Goal: Task Accomplishment & Management: Use online tool/utility

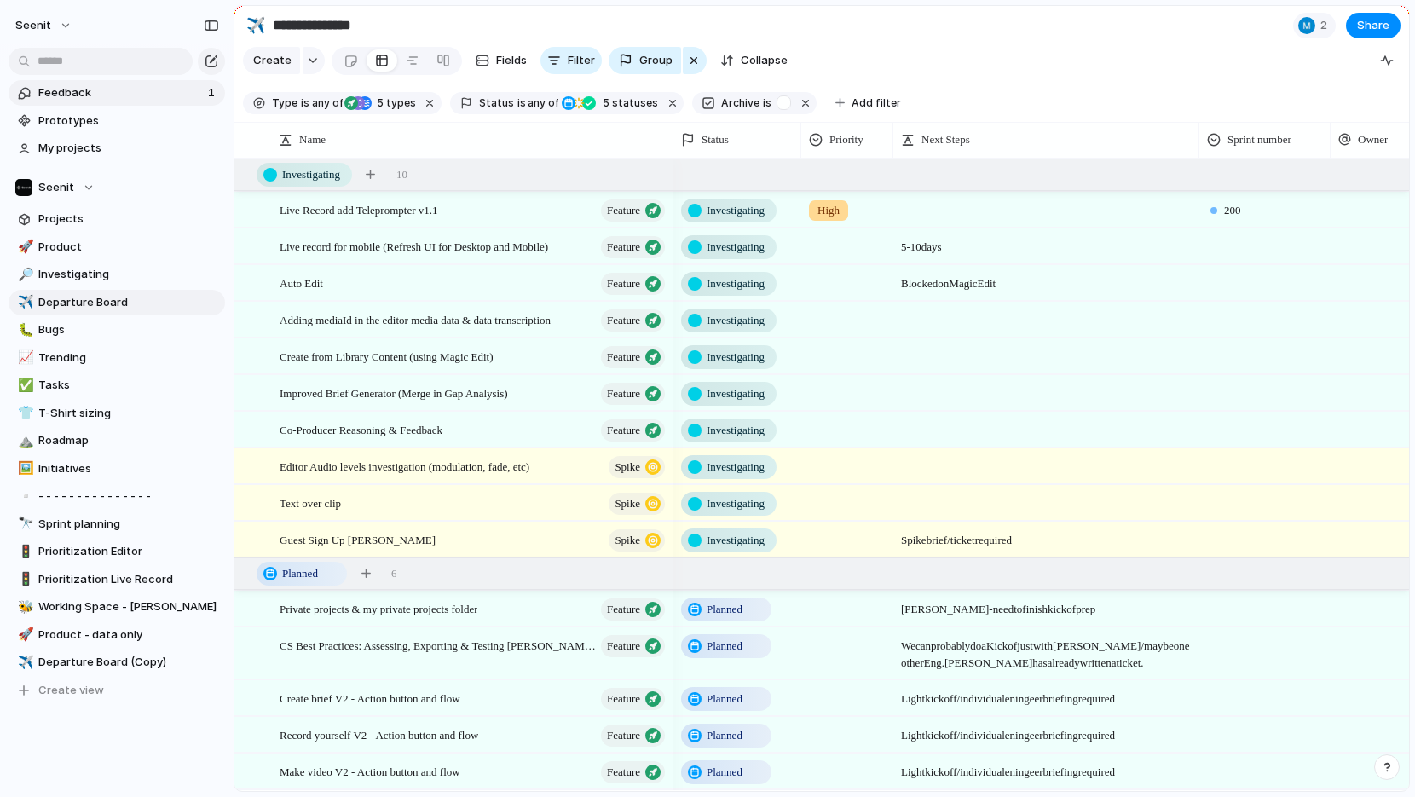
click at [89, 90] on span "Feedback" at bounding box center [120, 92] width 164 height 17
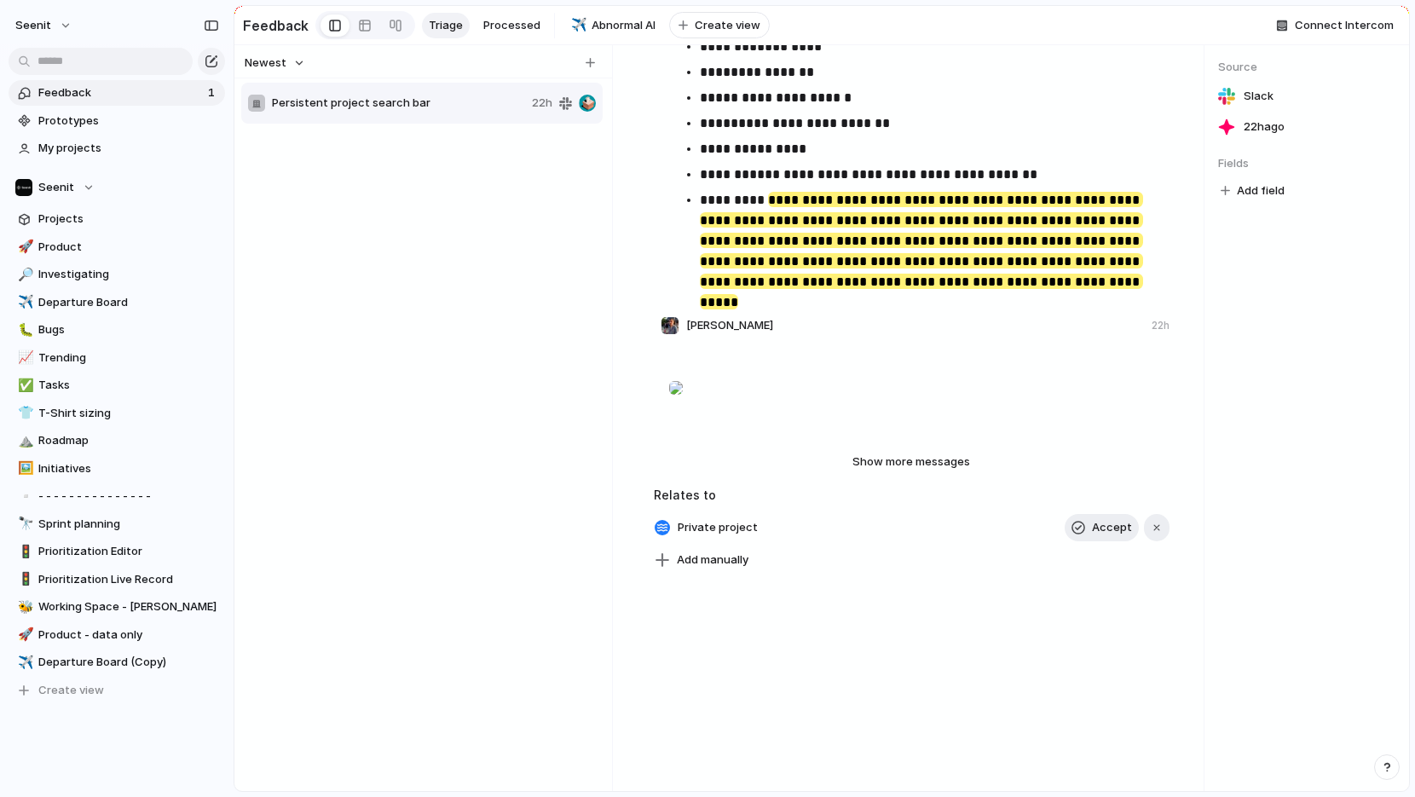
scroll to position [404, 0]
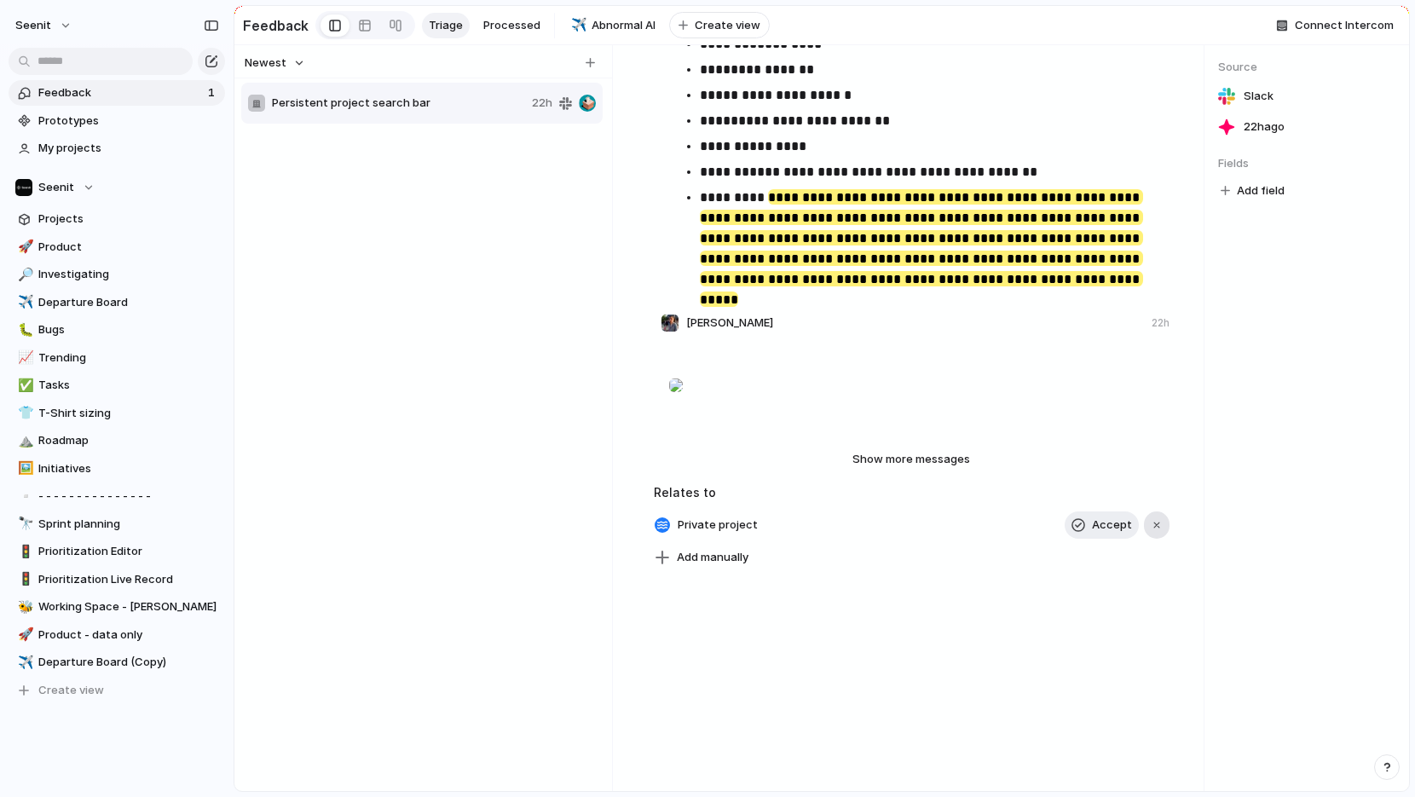
click at [1156, 519] on div "button" at bounding box center [1156, 525] width 12 height 12
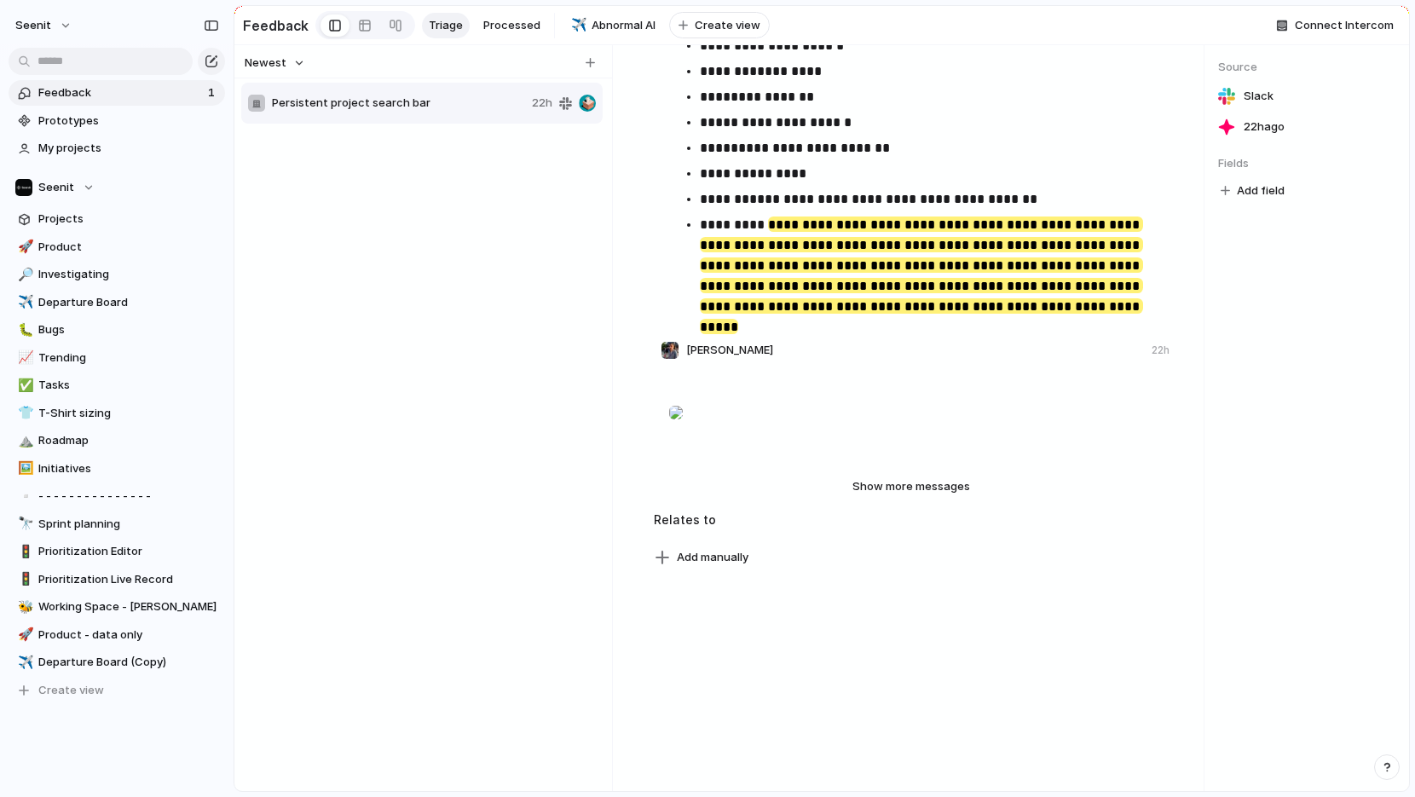
scroll to position [377, 0]
click at [700, 551] on span "Add manually" at bounding box center [713, 557] width 72 height 17
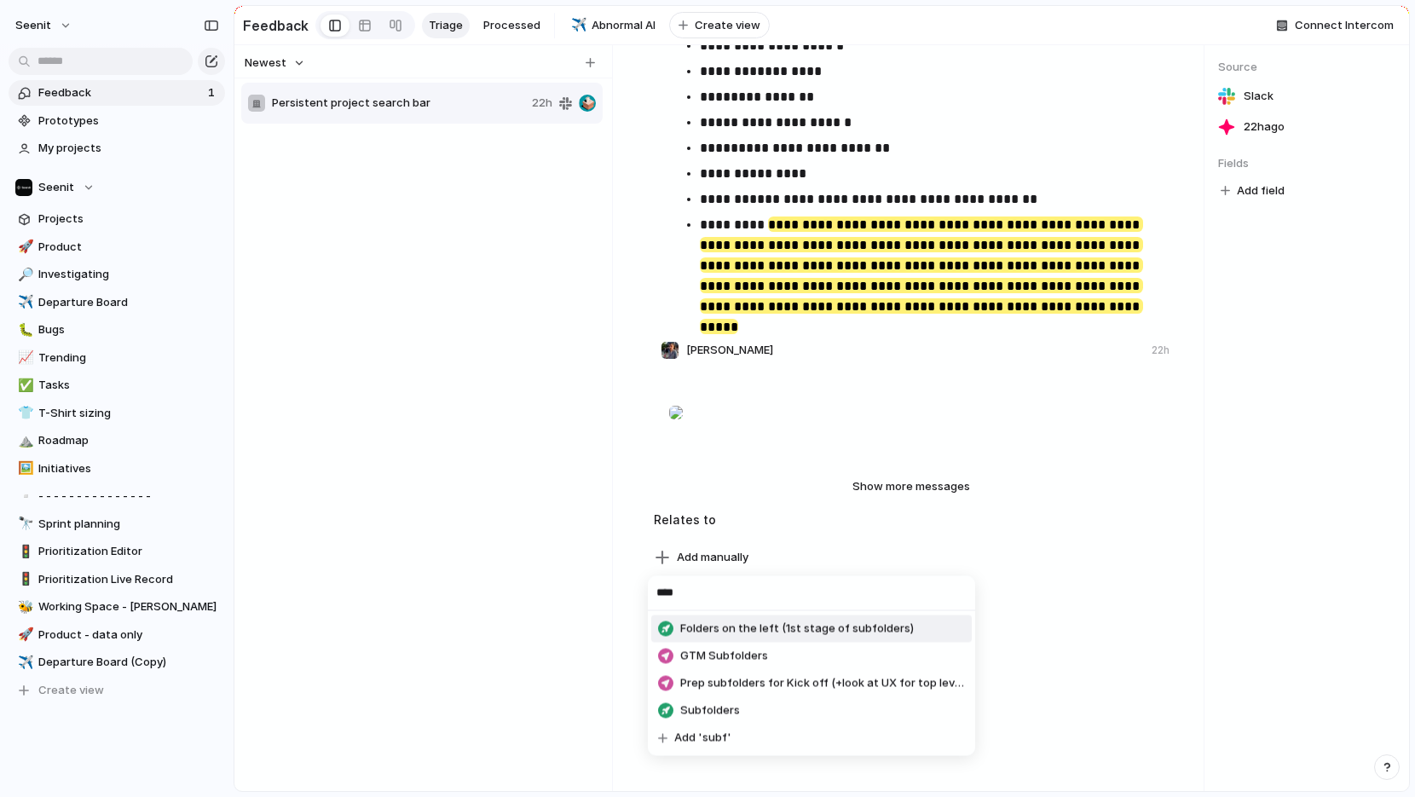
type input "****"
click at [740, 624] on span "Folders on the left (1st stage of subfolders)" at bounding box center [796, 628] width 233 height 17
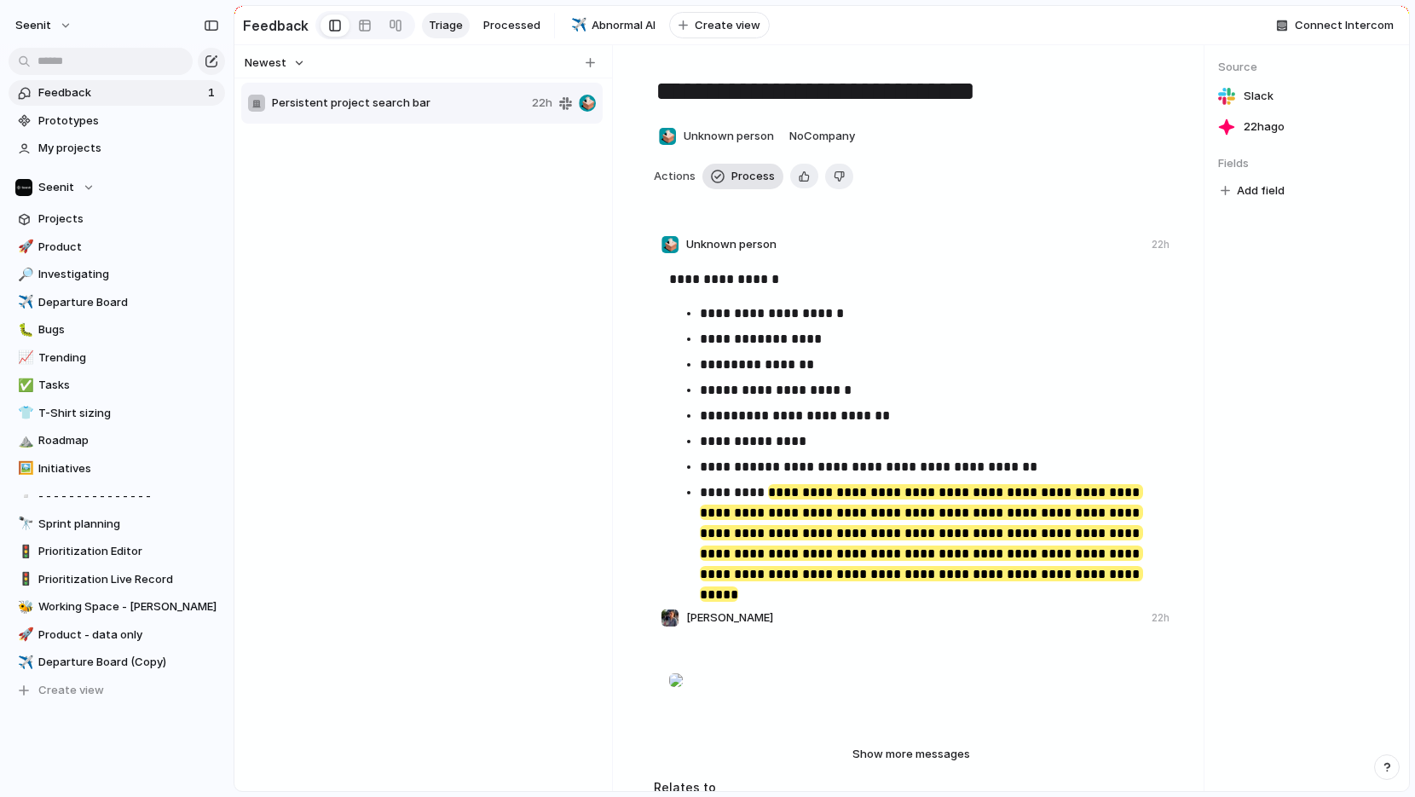
scroll to position [4, 0]
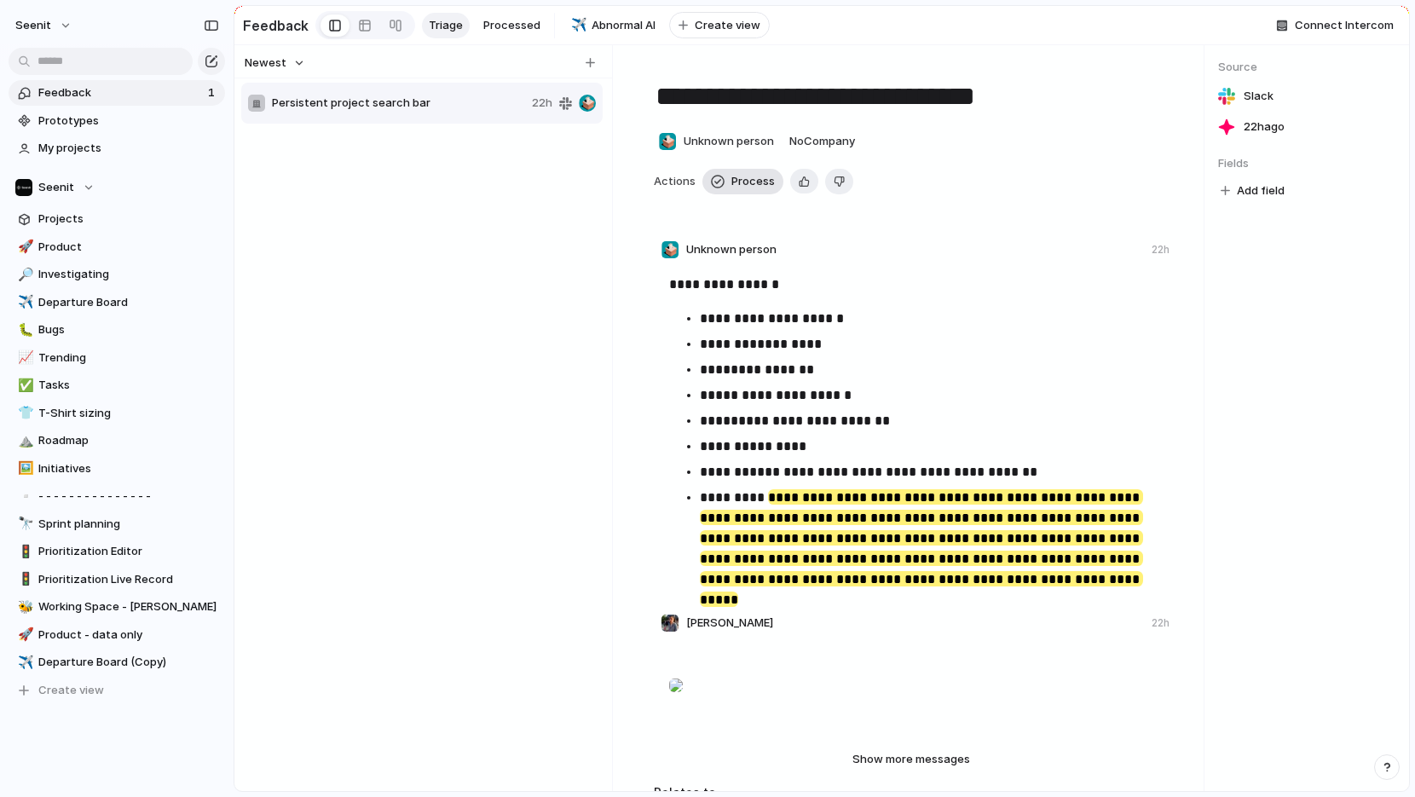
click at [748, 185] on span "Process" at bounding box center [752, 181] width 43 height 17
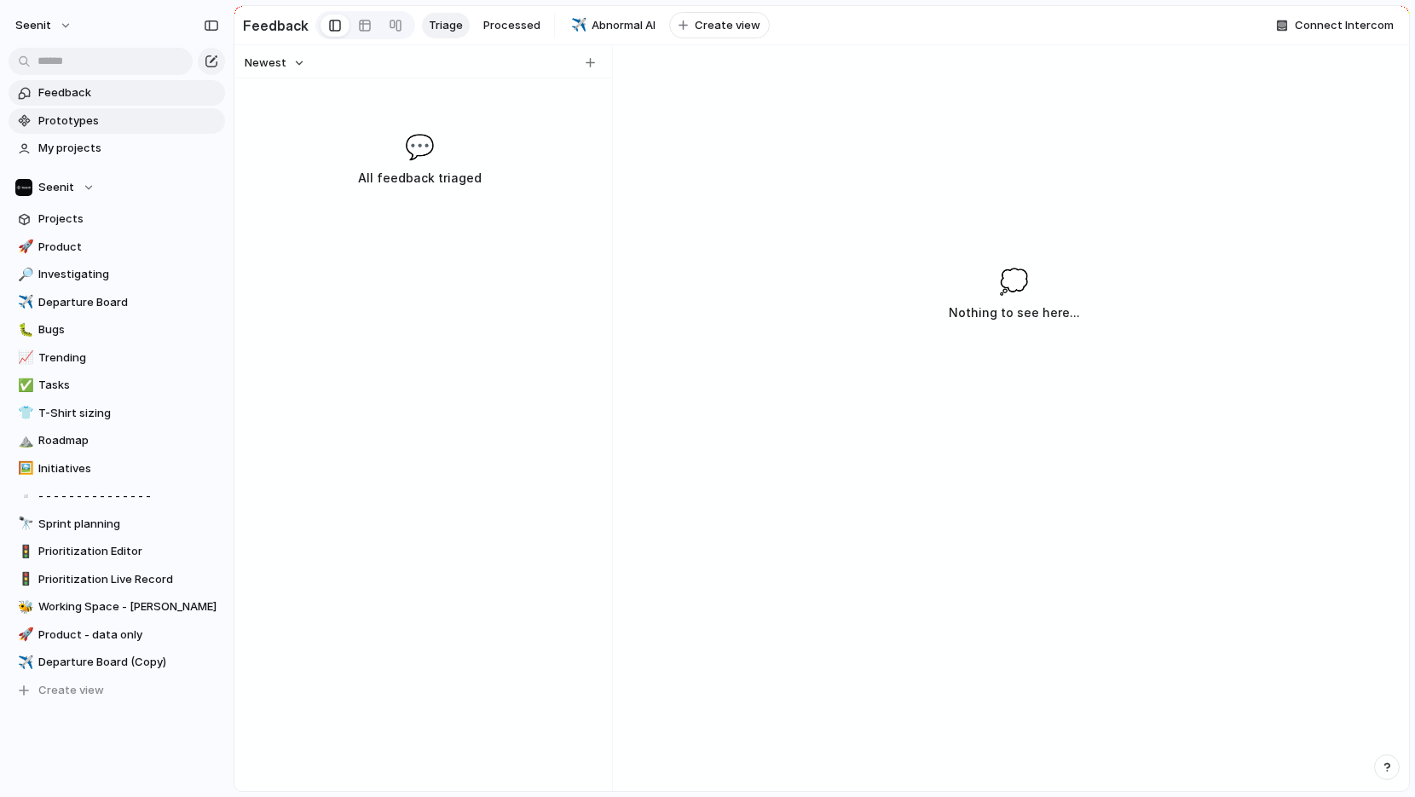
click at [102, 108] on link "Prototypes" at bounding box center [117, 121] width 216 height 26
click at [120, 245] on span "Product" at bounding box center [128, 247] width 181 height 17
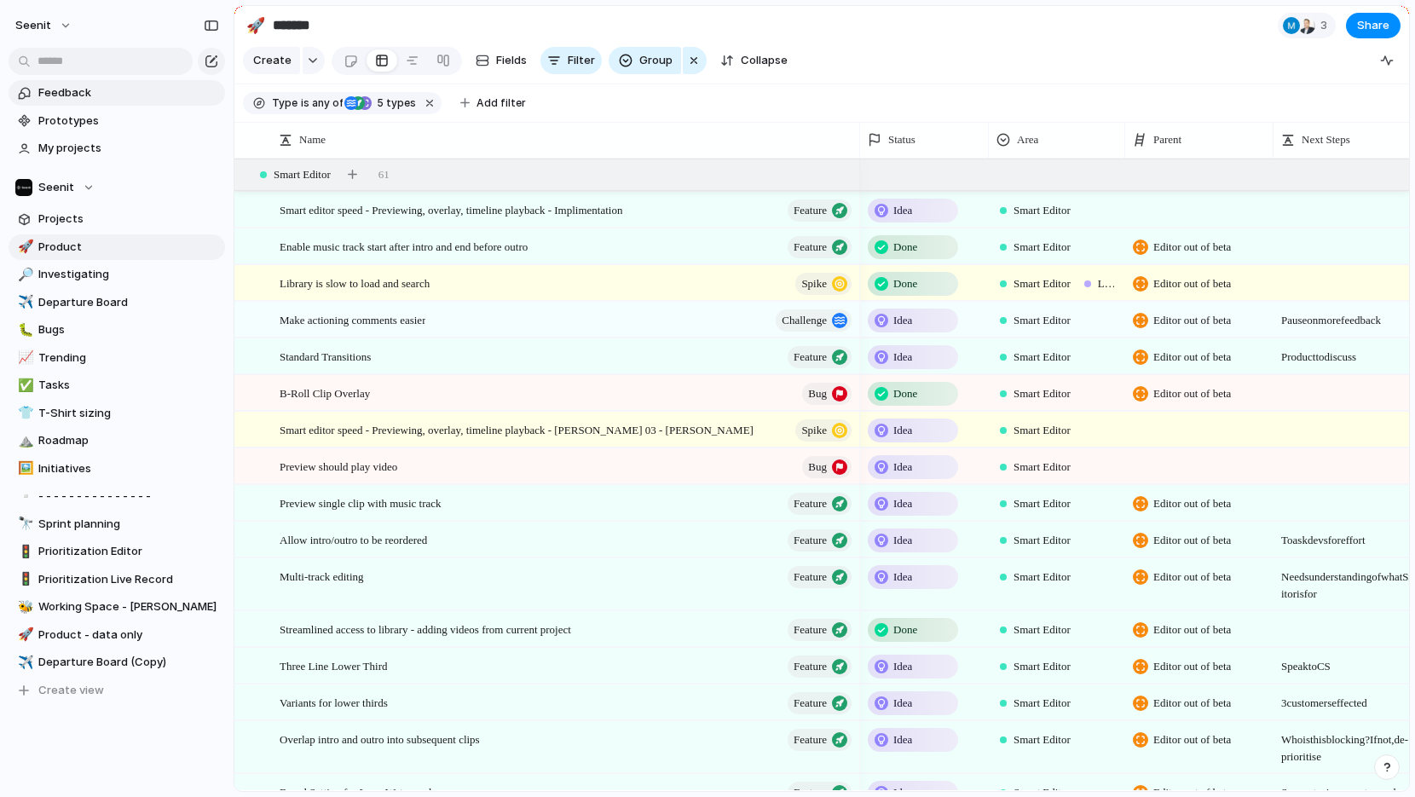
click at [80, 97] on span "Feedback" at bounding box center [128, 92] width 181 height 17
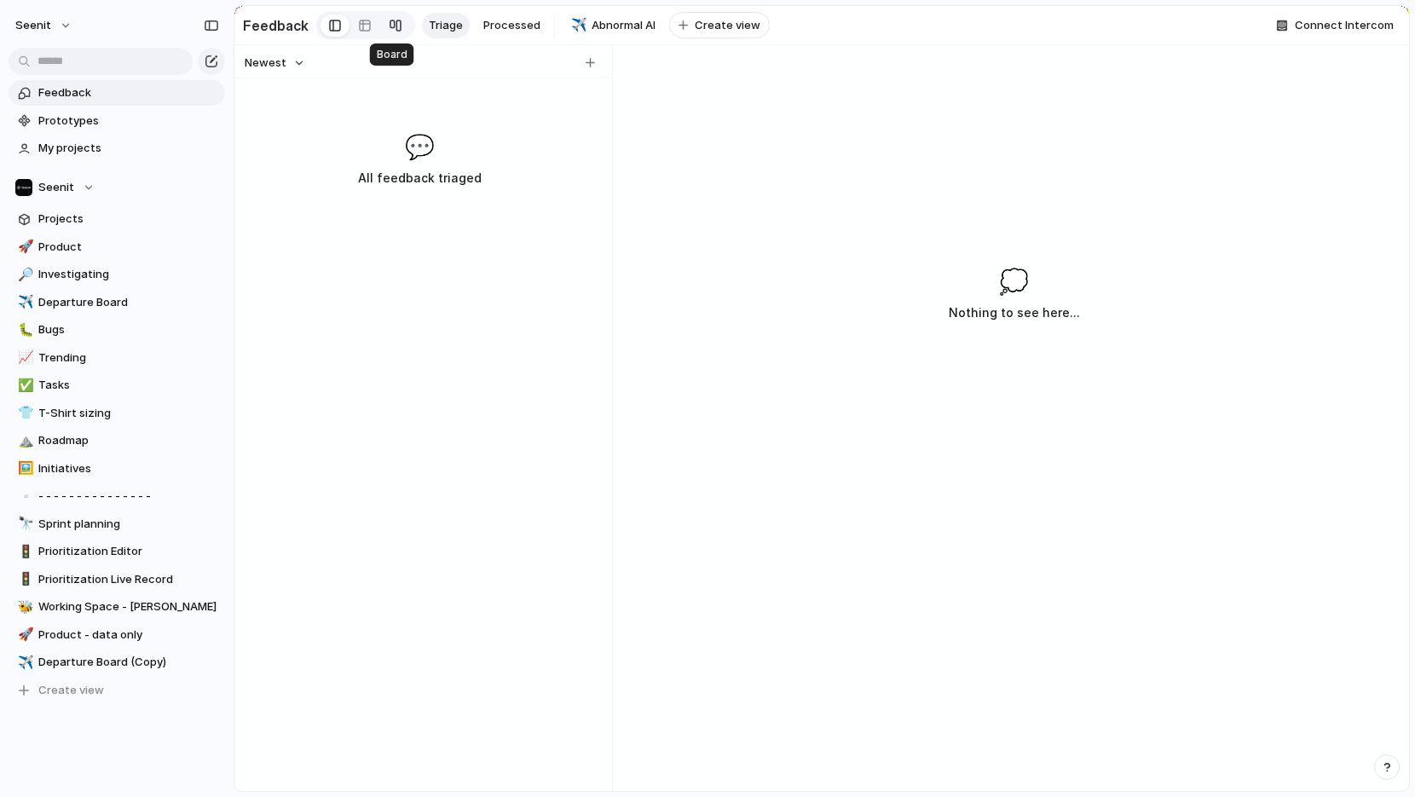
click at [381, 25] on link at bounding box center [395, 25] width 31 height 27
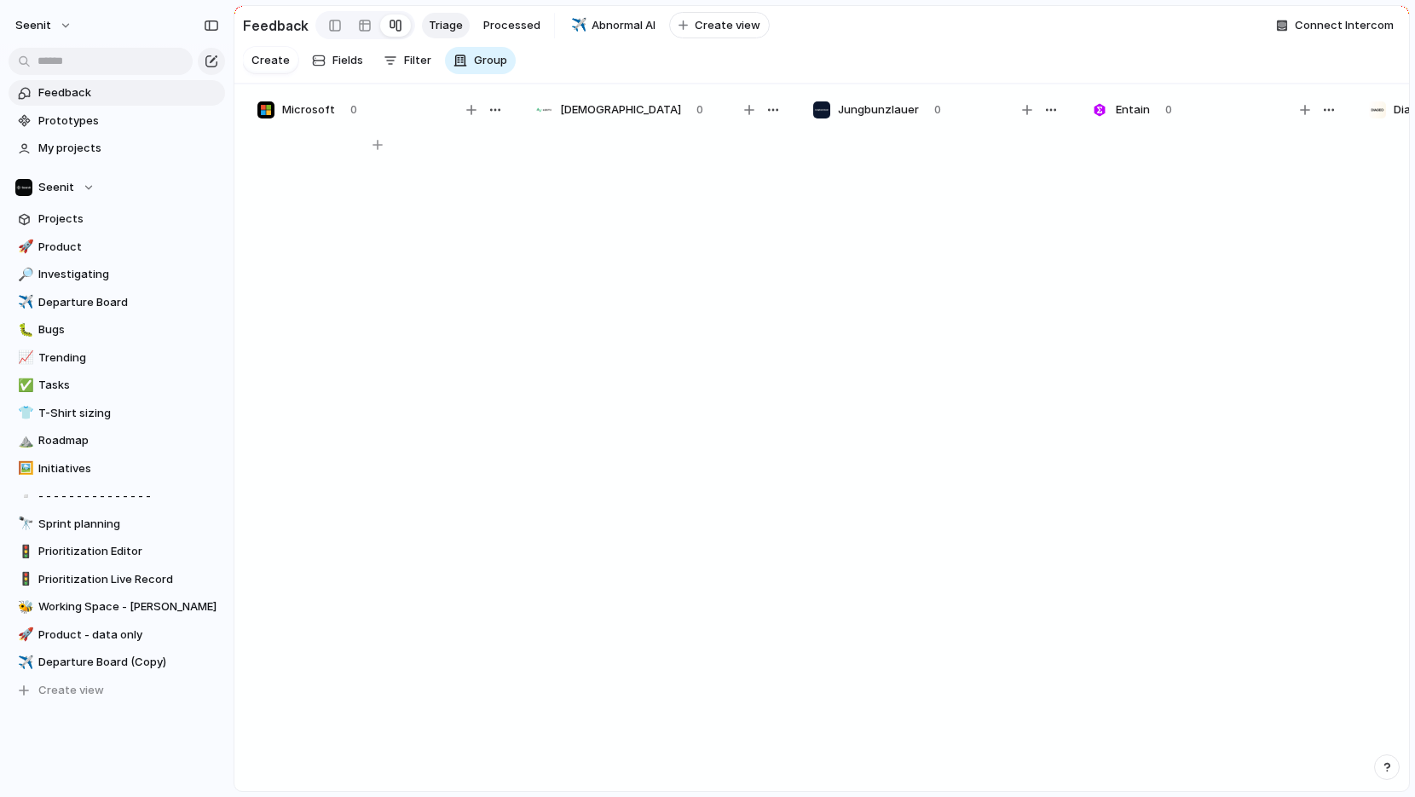
click at [330, 107] on span "Microsoft" at bounding box center [308, 109] width 53 height 17
click at [304, 109] on span "Microsoft" at bounding box center [308, 109] width 53 height 17
click at [453, 63] on div "button" at bounding box center [460, 61] width 14 height 14
click at [499, 249] on div "Company Person Processed? Created by" at bounding box center [707, 398] width 1415 height 797
click at [349, 24] on link at bounding box center [364, 25] width 31 height 27
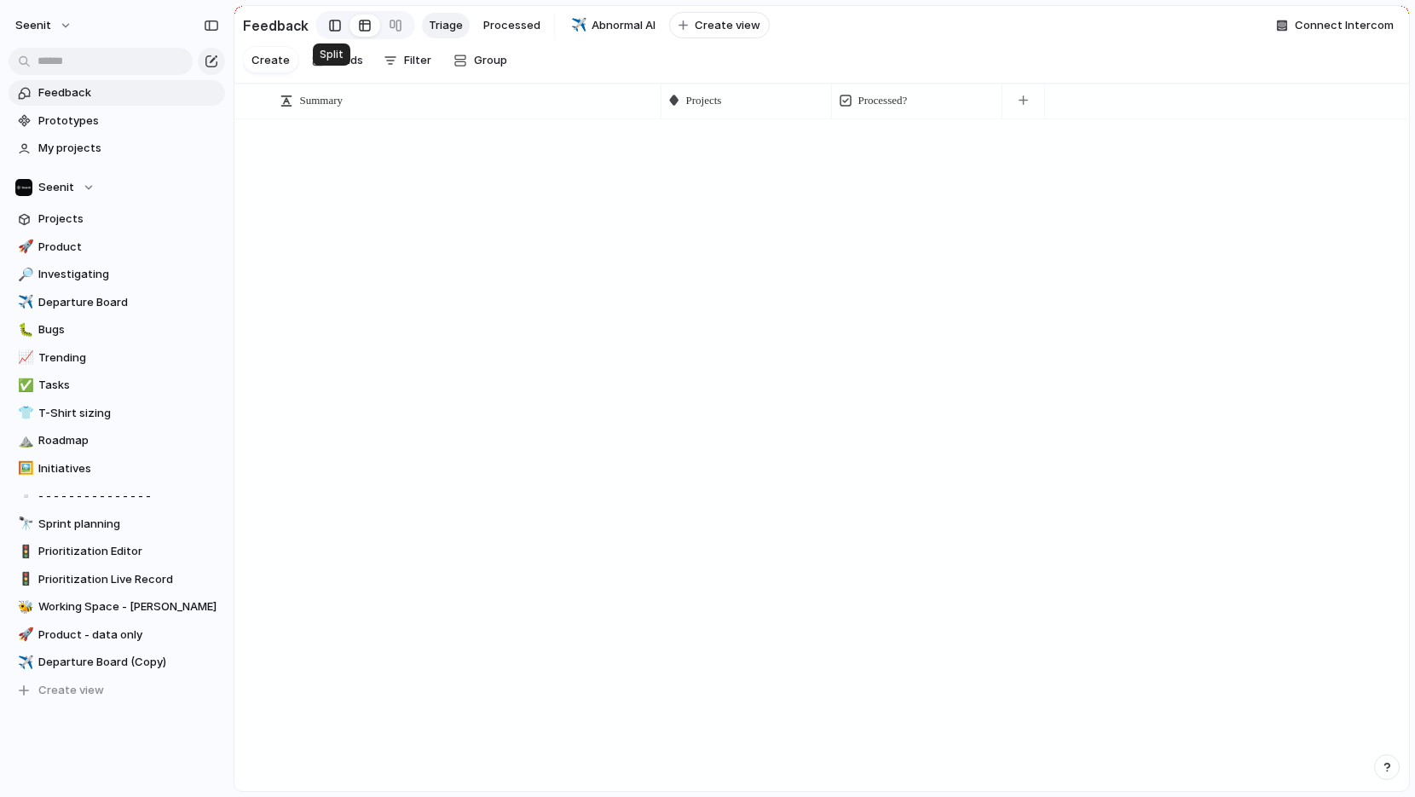
click at [332, 27] on div at bounding box center [335, 26] width 12 height 26
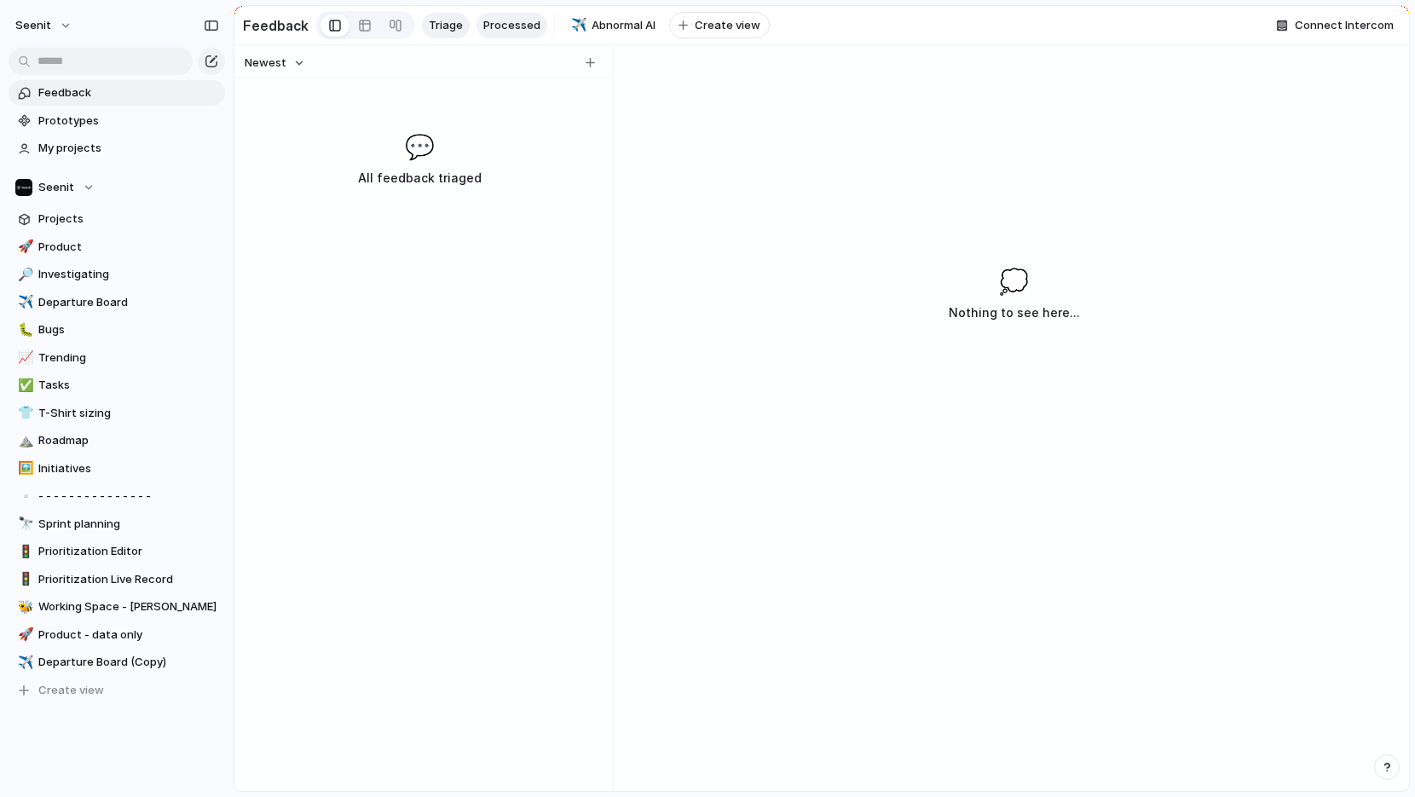
click at [512, 31] on span "Processed" at bounding box center [511, 25] width 57 height 17
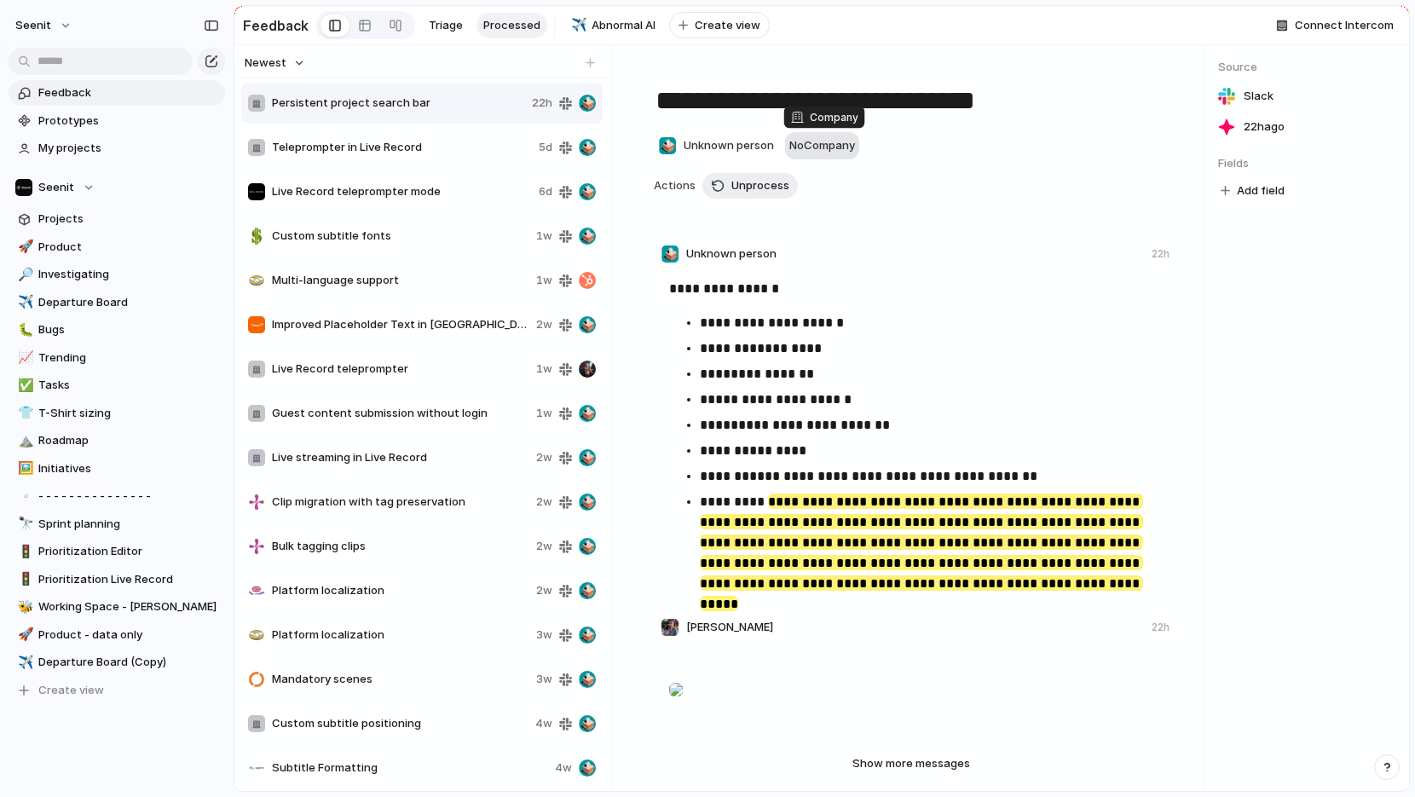
click at [836, 142] on span "No Company" at bounding box center [822, 145] width 66 height 14
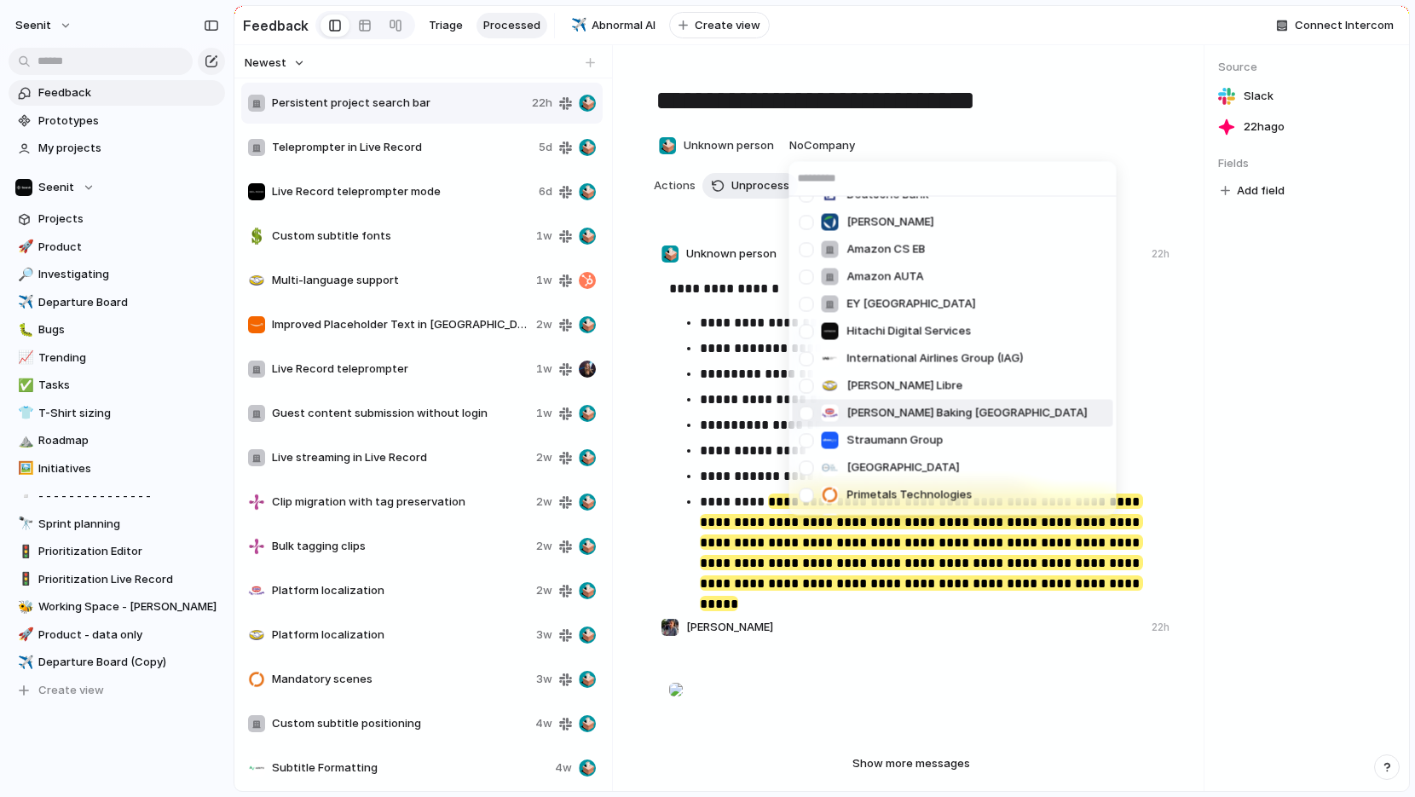
scroll to position [1271, 0]
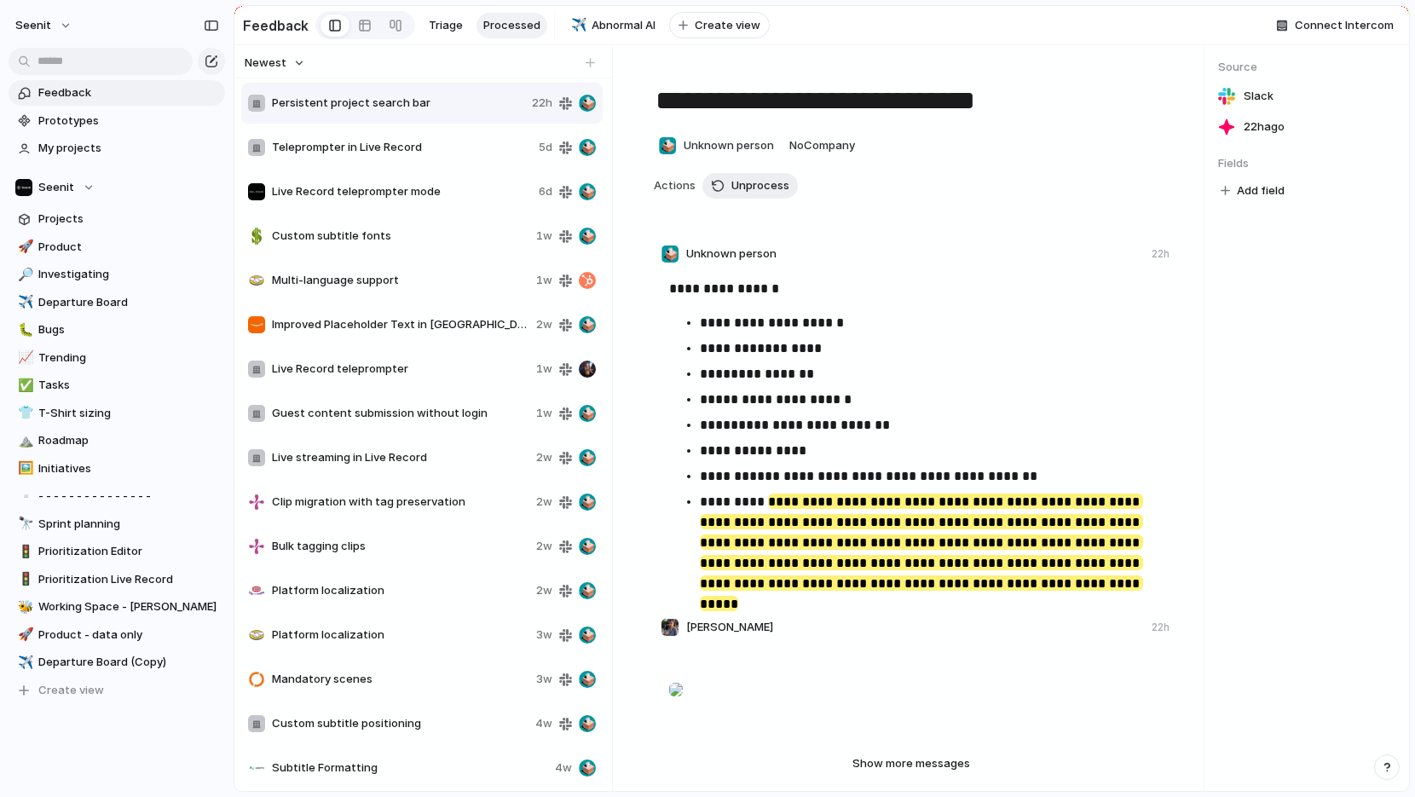
click at [1086, 415] on div "Microsoft Azets Jungbunzlauer Entain Diageo KPMG Amazon Customer X Seenit Clarv…" at bounding box center [707, 398] width 1415 height 797
click at [319, 147] on span "Teleprompter in Live Record" at bounding box center [402, 147] width 260 height 17
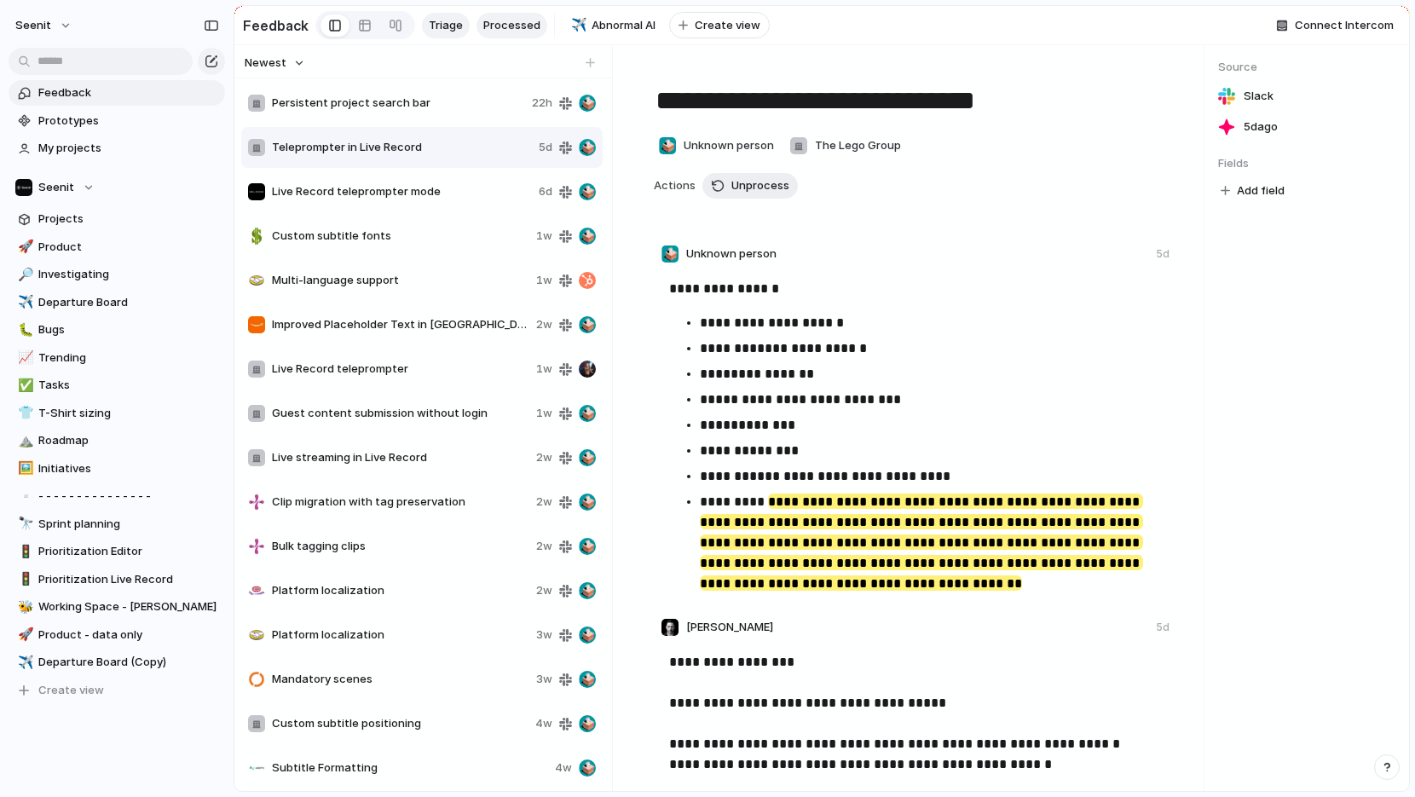
click at [438, 27] on span "Triage" at bounding box center [446, 25] width 34 height 17
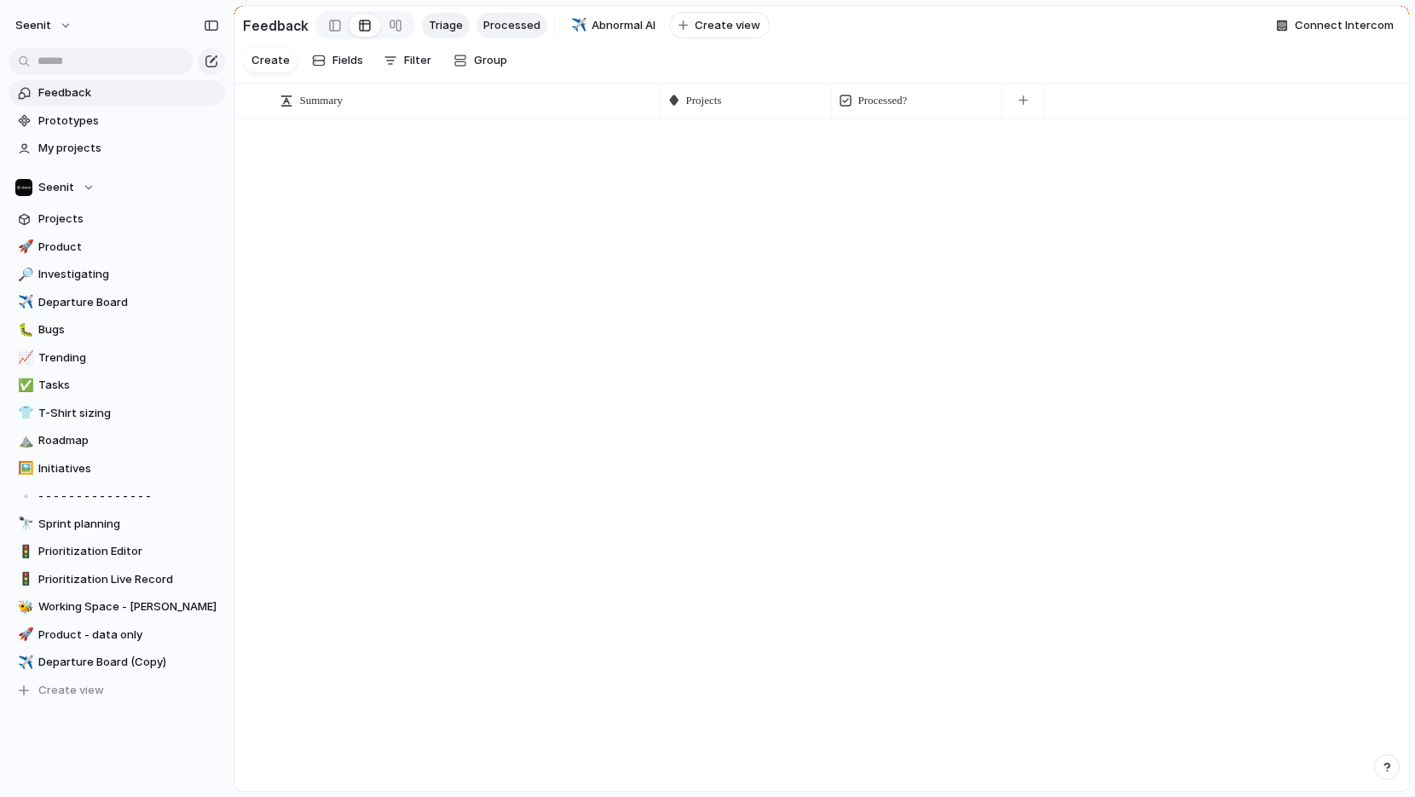
click at [505, 25] on span "Processed" at bounding box center [511, 25] width 57 height 17
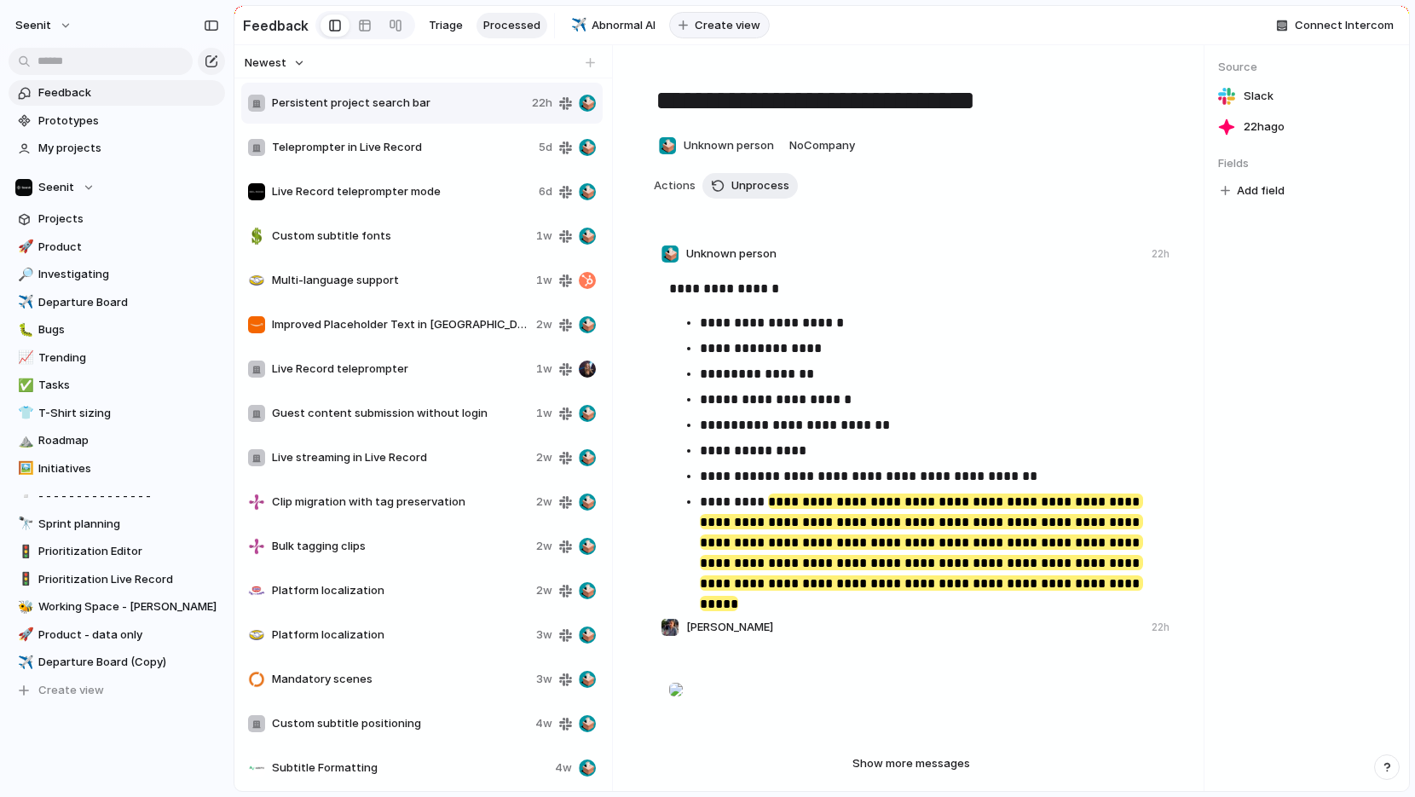
click at [709, 25] on span "Create view" at bounding box center [727, 25] width 66 height 17
click at [684, 39] on div "Feedback Triage Processed ✈️ Abnormal AI 🛤️ ******** To pick up a draggable ite…" at bounding box center [562, 25] width 639 height 35
click at [698, 21] on span "New View" at bounding box center [724, 25] width 53 height 17
click at [727, 153] on span "Delete view" at bounding box center [756, 155] width 63 height 17
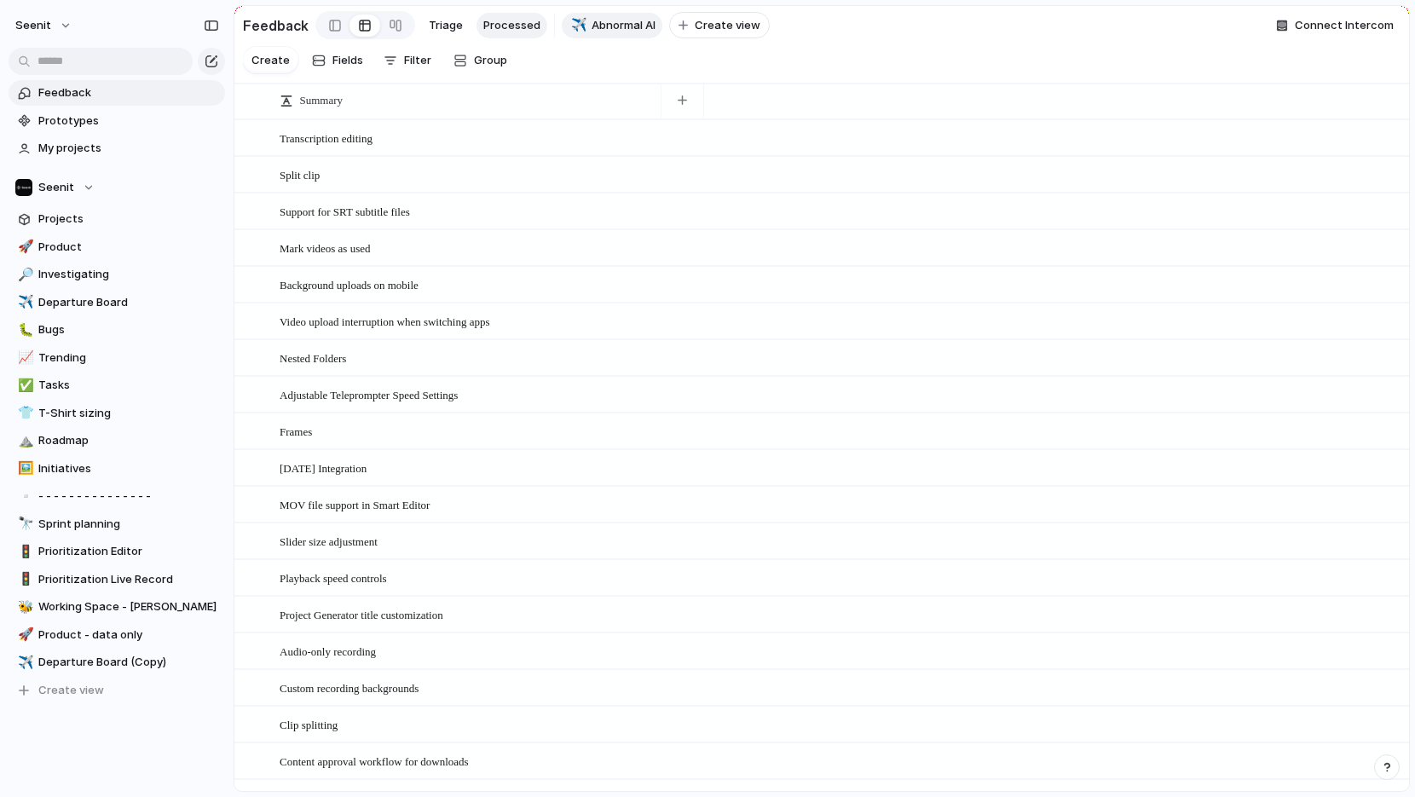
click at [515, 28] on span "Processed" at bounding box center [511, 25] width 57 height 17
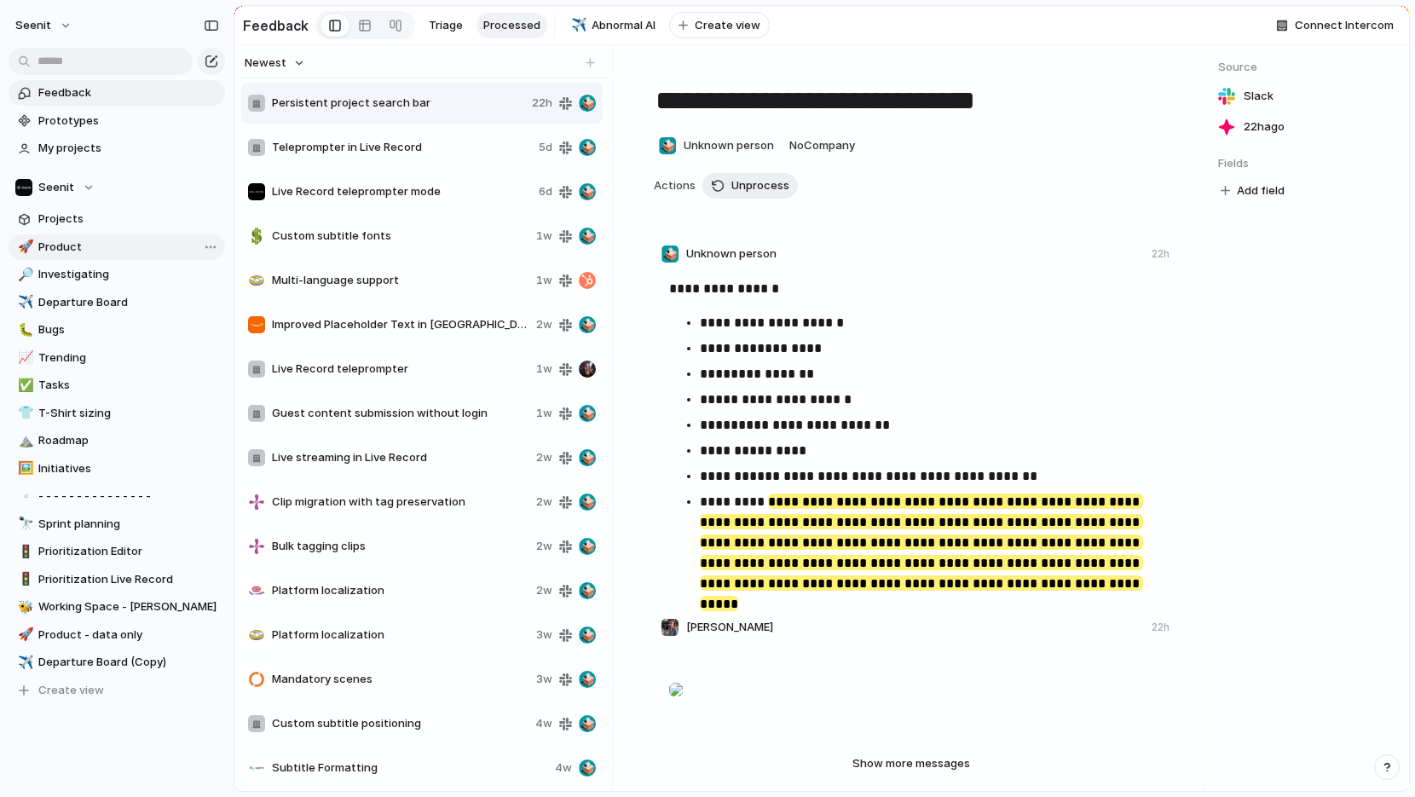
click at [86, 245] on span "Product" at bounding box center [128, 247] width 181 height 17
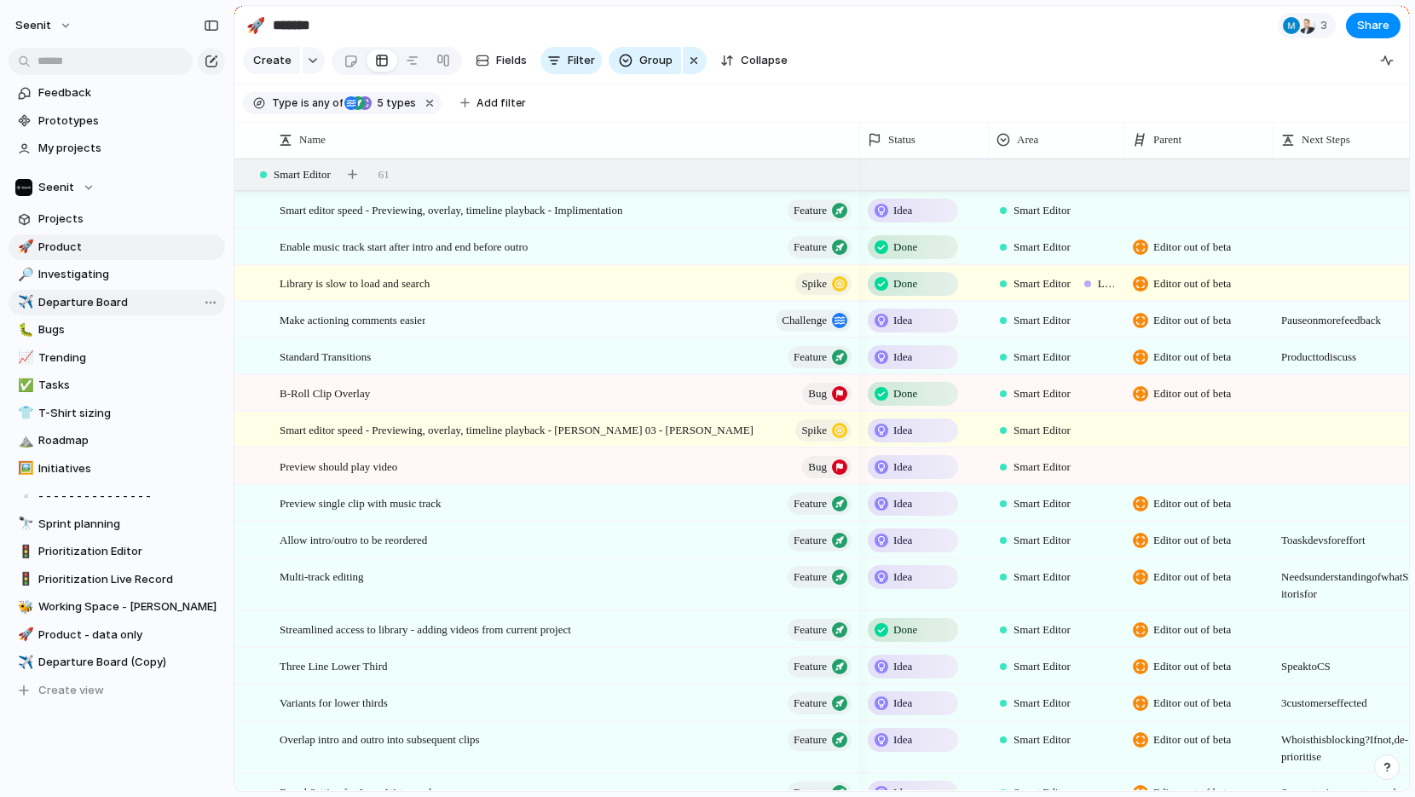
click at [148, 308] on span "Departure Board" at bounding box center [128, 302] width 181 height 17
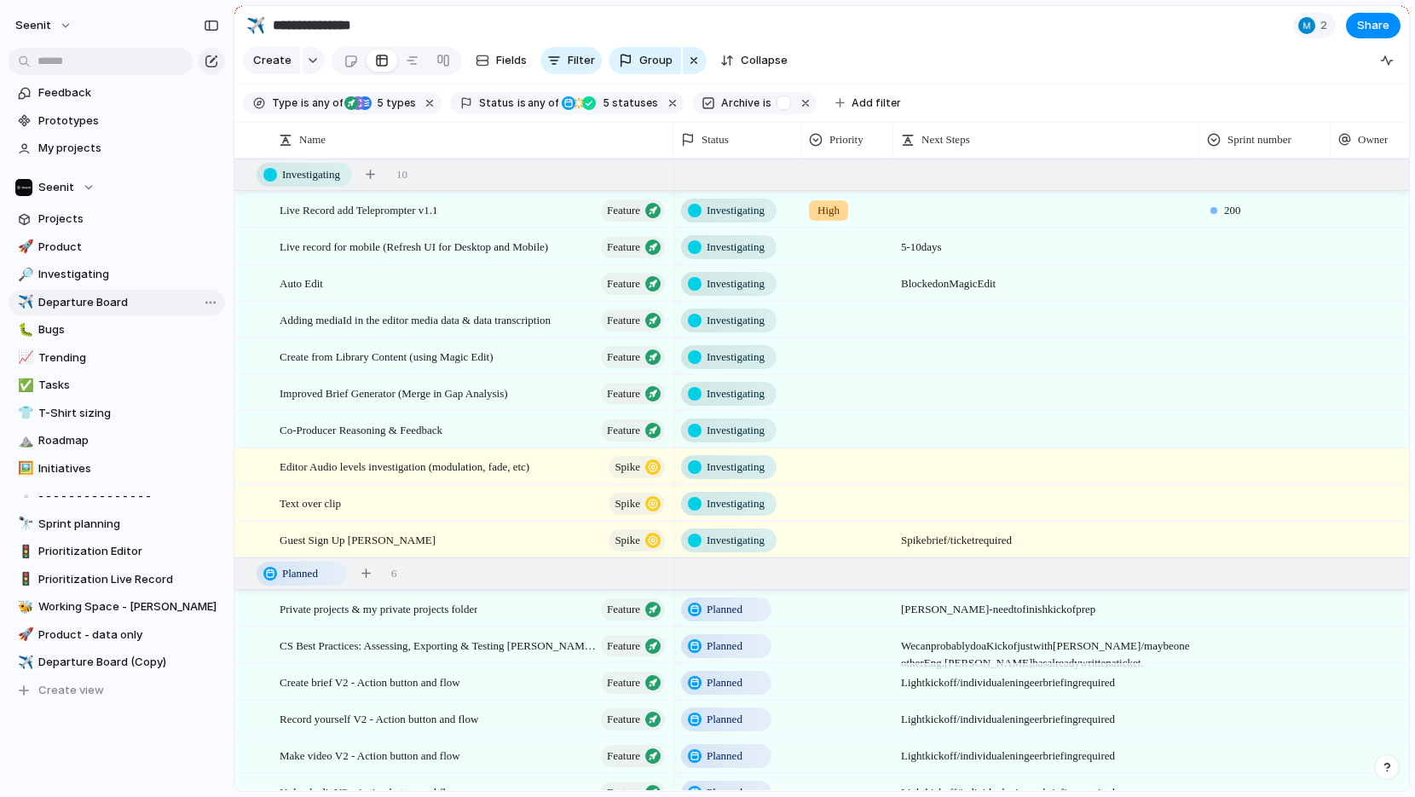
type input "**********"
